Goal: Task Accomplishment & Management: Use online tool/utility

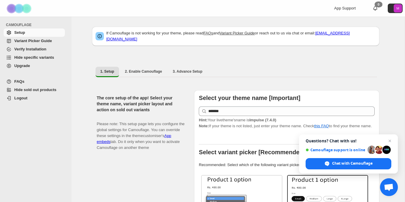
click at [36, 41] on span "Variant Picker Guide" at bounding box center [32, 41] width 37 height 4
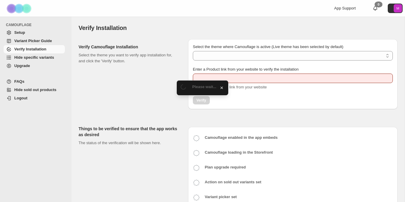
click at [35, 59] on span "Hide specific variants" at bounding box center [34, 57] width 40 height 4
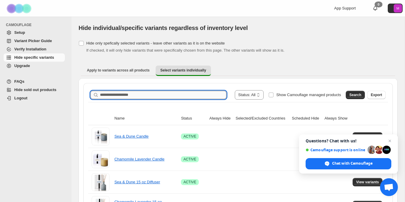
click at [116, 96] on input "Search product name" at bounding box center [163, 95] width 126 height 8
paste input "**********"
type input "**********"
click at [353, 97] on span "Search" at bounding box center [355, 95] width 12 height 5
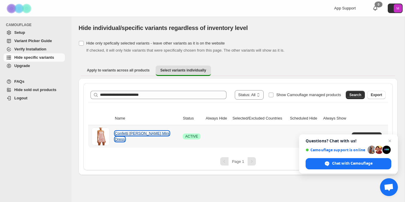
click at [131, 137] on link "Confetti Tomas Mini Dress" at bounding box center [142, 136] width 54 height 10
click at [390, 139] on span "Close chat" at bounding box center [389, 141] width 7 height 7
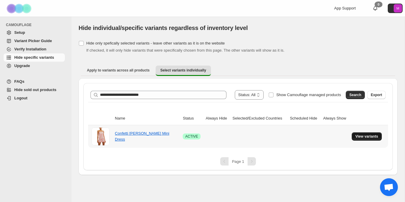
click at [368, 134] on span "View variants" at bounding box center [366, 136] width 23 height 5
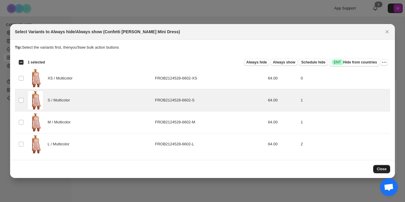
click at [380, 169] on span "Close" at bounding box center [381, 169] width 10 height 5
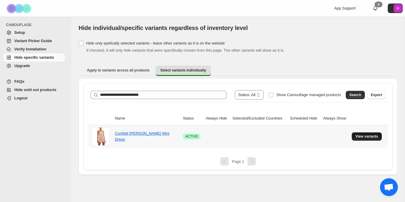
click at [356, 138] on span "View variants" at bounding box center [366, 136] width 23 height 5
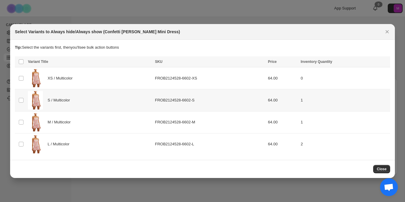
click at [23, 97] on td "Select product variant" at bounding box center [20, 100] width 11 height 22
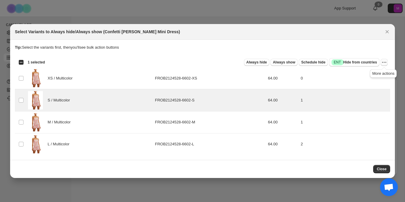
click at [380, 64] on button "More actions" at bounding box center [383, 62] width 7 height 7
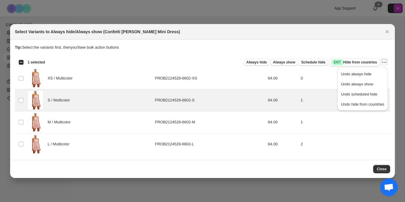
click at [365, 49] on p "Tip: Select the variants first, then you'll see bulk action buttons" at bounding box center [202, 48] width 375 height 6
click at [258, 62] on span "Always hide" at bounding box center [256, 62] width 21 height 5
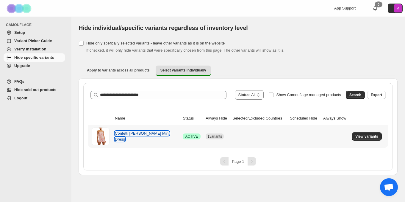
click at [127, 138] on link "Confetti Tomas Mini Dress" at bounding box center [142, 136] width 54 height 10
click at [363, 139] on span "View variants" at bounding box center [366, 136] width 23 height 5
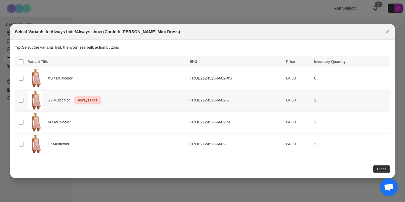
click at [25, 100] on td "Select product variant" at bounding box center [20, 100] width 11 height 22
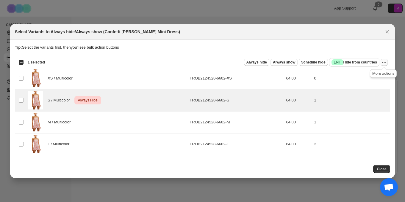
click at [384, 63] on icon "More actions" at bounding box center [383, 62] width 1 height 1
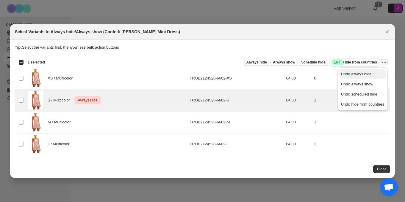
click at [350, 76] on span "Undo always hide" at bounding box center [356, 74] width 31 height 4
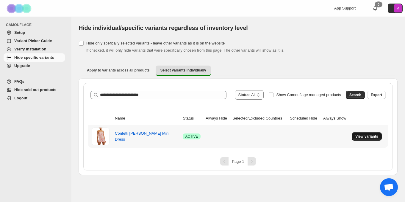
click at [366, 136] on span "View variants" at bounding box center [366, 136] width 23 height 5
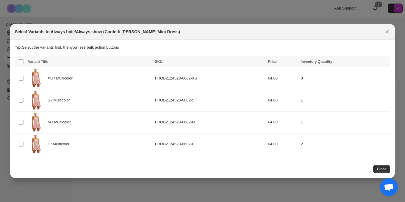
click at [383, 32] on button "Close" at bounding box center [387, 32] width 8 height 8
